Goal: Task Accomplishment & Management: Manage account settings

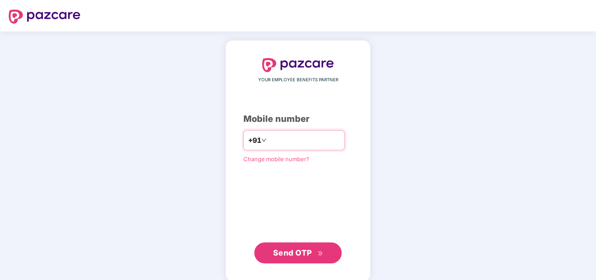
type input "**********"
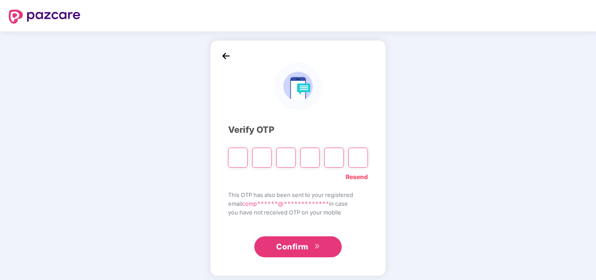
type input "*"
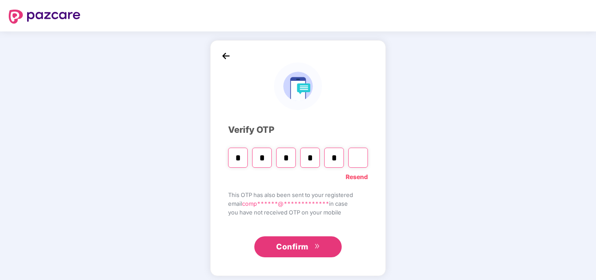
type input "*"
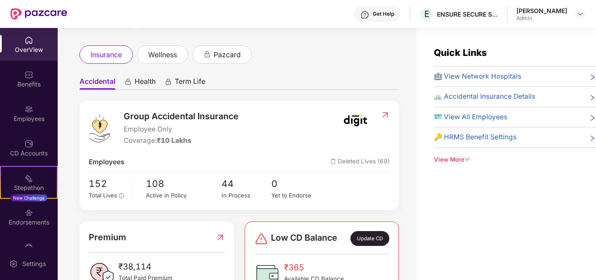
scroll to position [71, 0]
